Goal: Navigation & Orientation: Find specific page/section

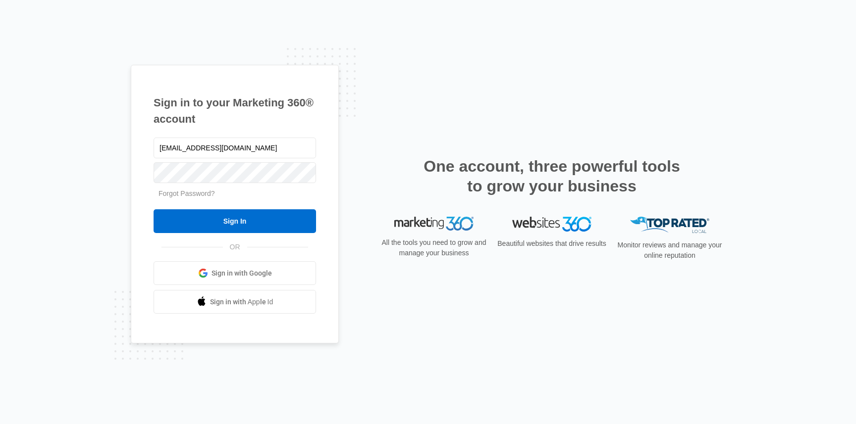
type input "[EMAIL_ADDRESS][DOMAIN_NAME]"
click at [154, 209] on input "Sign In" at bounding box center [235, 221] width 162 height 24
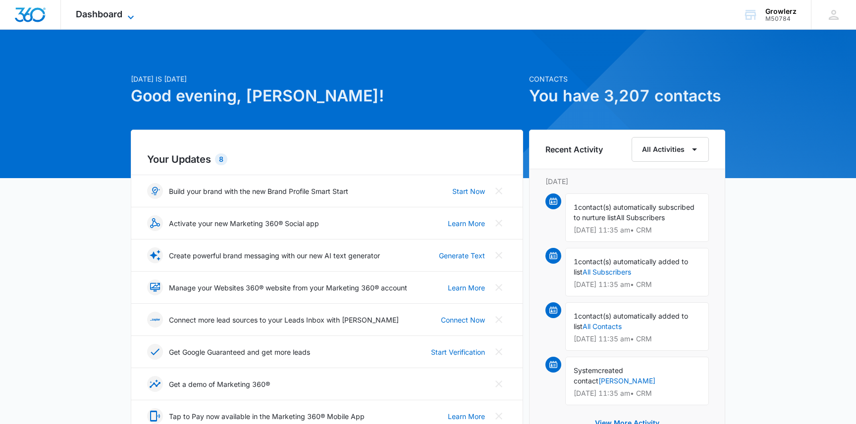
click at [130, 19] on icon at bounding box center [131, 17] width 12 height 12
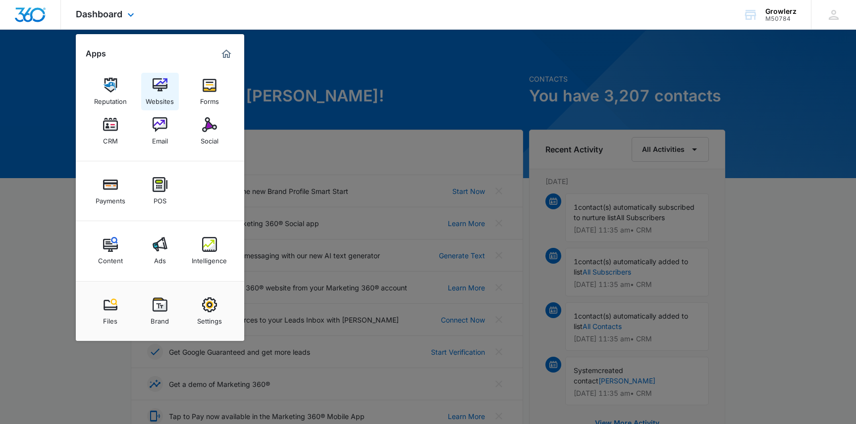
click at [161, 96] on div "Websites" at bounding box center [160, 99] width 28 height 13
